Goal: Navigation & Orientation: Find specific page/section

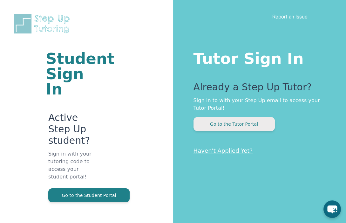
click at [249, 127] on button "Go to the Tutor Portal" at bounding box center [234, 124] width 81 height 14
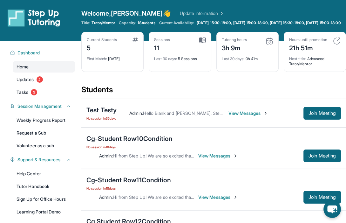
click at [180, 14] on link "Update Information" at bounding box center [202, 13] width 45 height 6
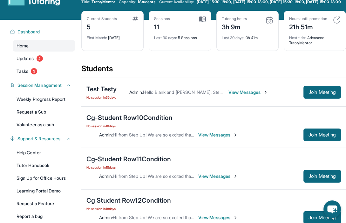
scroll to position [26, 0]
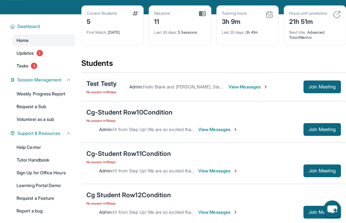
click at [105, 87] on div "Test Testy" at bounding box center [101, 83] width 30 height 9
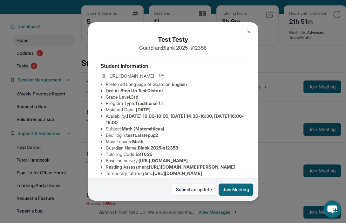
click at [143, 79] on div "[URL][DOMAIN_NAME]" at bounding box center [173, 76] width 145 height 9
drag, startPoint x: 108, startPoint y: 76, endPoint x: 254, endPoint y: 76, distance: 145.6
click at [254, 76] on div "Test Testy Guardian: Blank 2025-s12358 Student Information [URL][DOMAIN_NAME] P…" at bounding box center [173, 111] width 170 height 178
click at [235, 89] on li "District: Step Up Test District" at bounding box center [176, 90] width 140 height 6
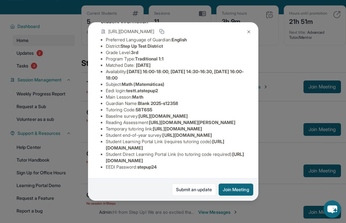
scroll to position [114, 0]
click at [250, 30] on img at bounding box center [248, 31] width 5 height 5
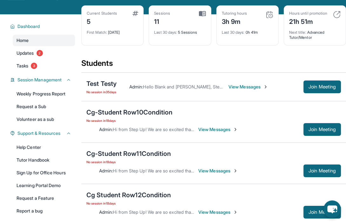
click at [241, 90] on span "View Messages" at bounding box center [249, 87] width 40 height 6
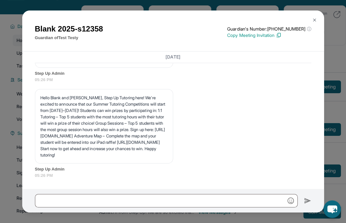
scroll to position [1273, 0]
click at [313, 20] on img at bounding box center [314, 19] width 5 height 5
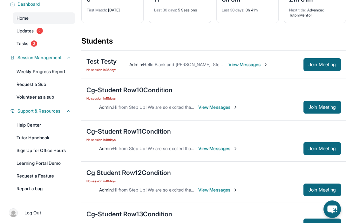
scroll to position [51, 0]
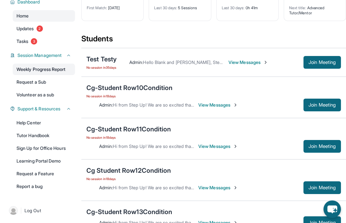
click at [71, 75] on link "Weekly Progress Report" at bounding box center [44, 69] width 62 height 11
click at [54, 87] on link "Request a Sub" at bounding box center [44, 81] width 62 height 11
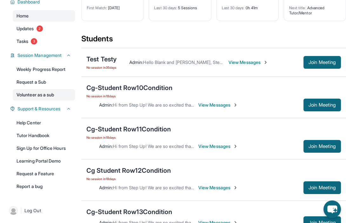
click at [52, 100] on link "Volunteer as a sub" at bounding box center [44, 94] width 62 height 11
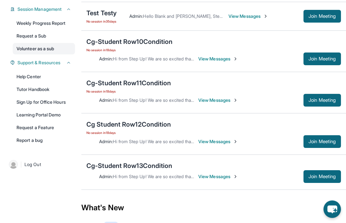
scroll to position [100, 0]
